Goal: Task Accomplishment & Management: Use online tool/utility

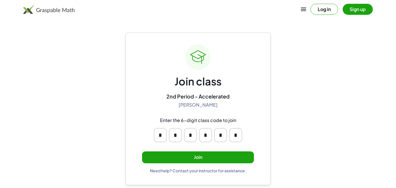
click at [218, 128] on input "*" at bounding box center [220, 135] width 13 height 14
click at [244, 118] on div "Enter the 6-digit class code to join * * * * * *" at bounding box center [197, 130] width 111 height 34
click at [152, 153] on button "Join" at bounding box center [198, 157] width 112 height 12
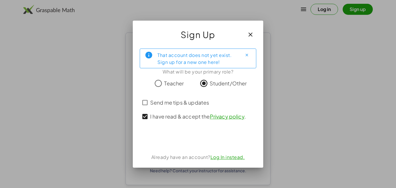
click at [195, 71] on div "What will be your primary role?" at bounding box center [198, 71] width 117 height 7
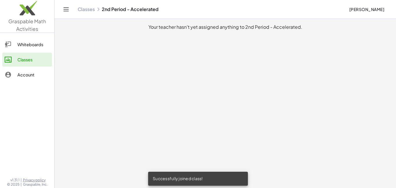
click at [30, 49] on link "Whiteboards" at bounding box center [27, 44] width 50 height 14
